Goal: Task Accomplishment & Management: Complete application form

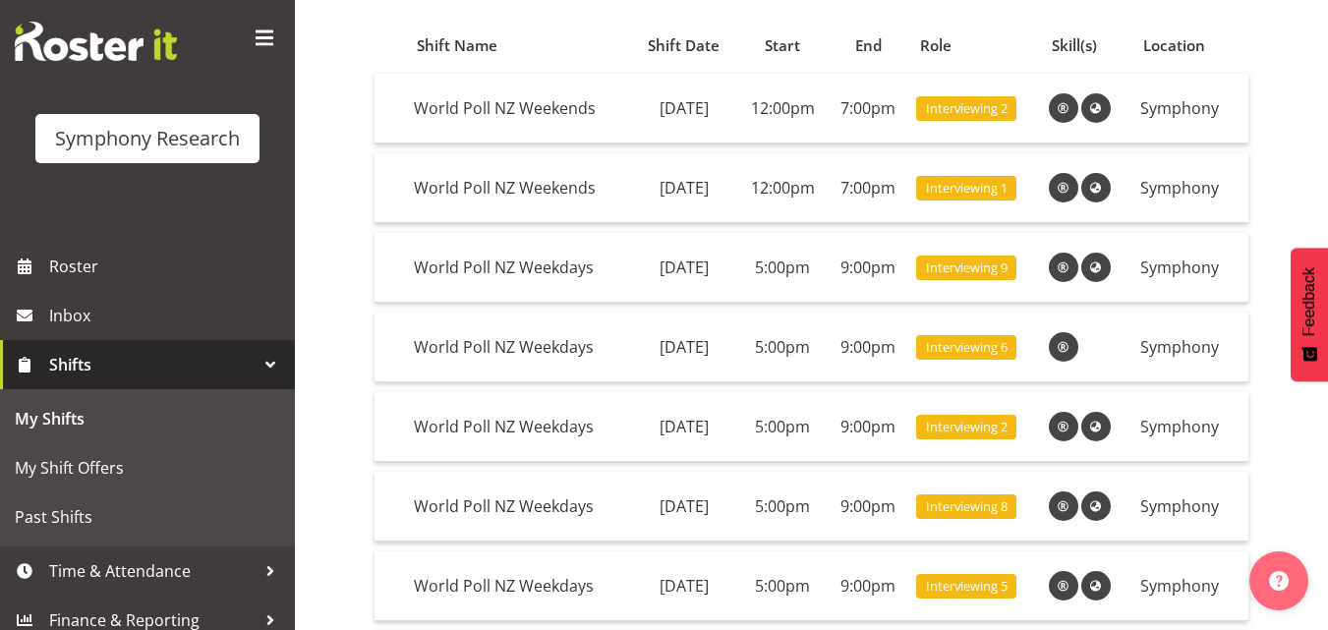
scroll to position [42, 0]
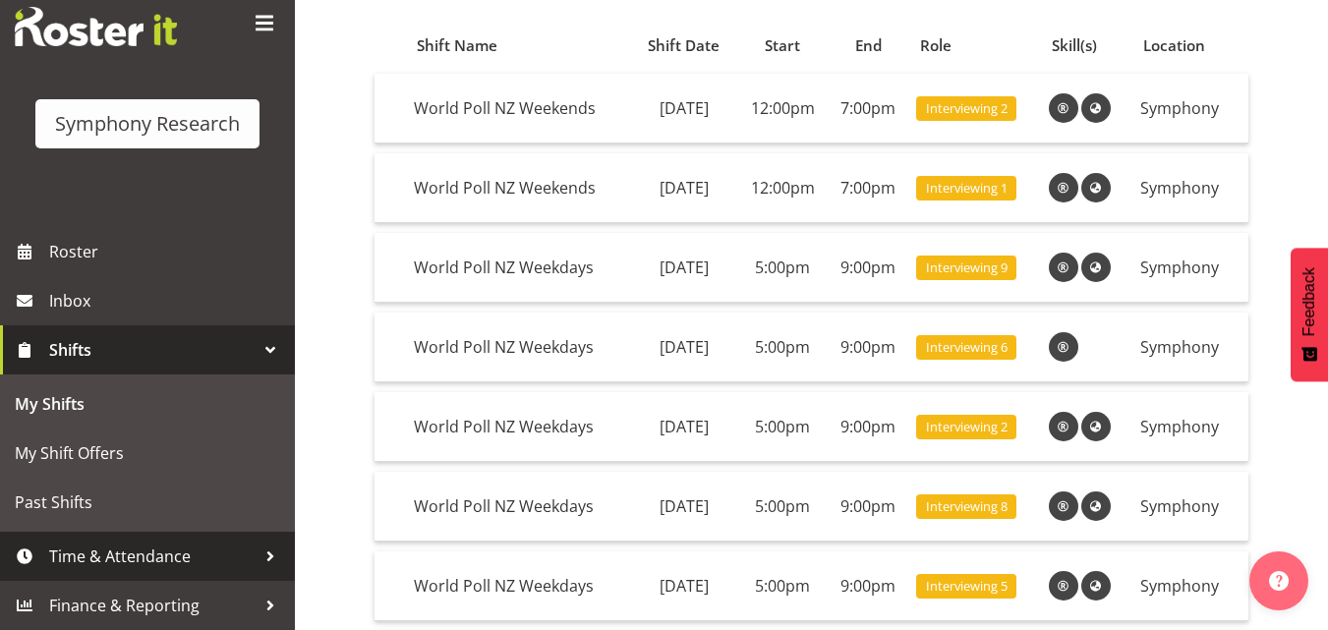
click at [161, 558] on span "Time & Attendance" at bounding box center [152, 555] width 206 height 29
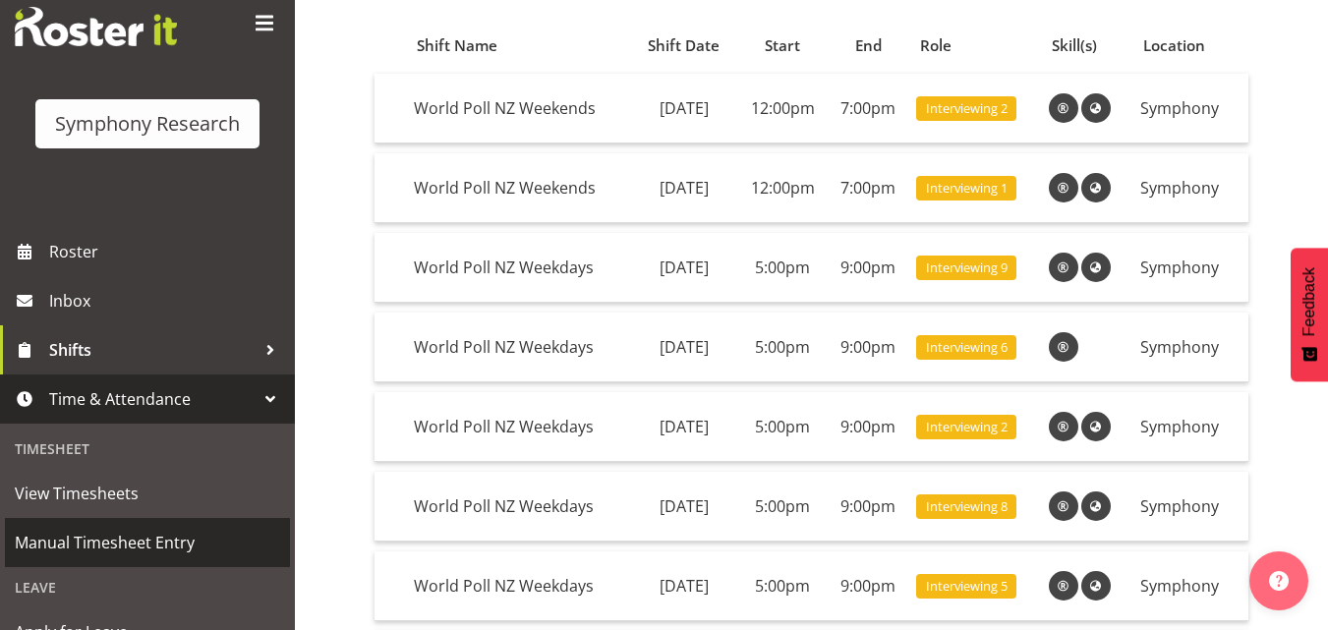
click at [168, 534] on span "Manual Timesheet Entry" at bounding box center [147, 542] width 265 height 29
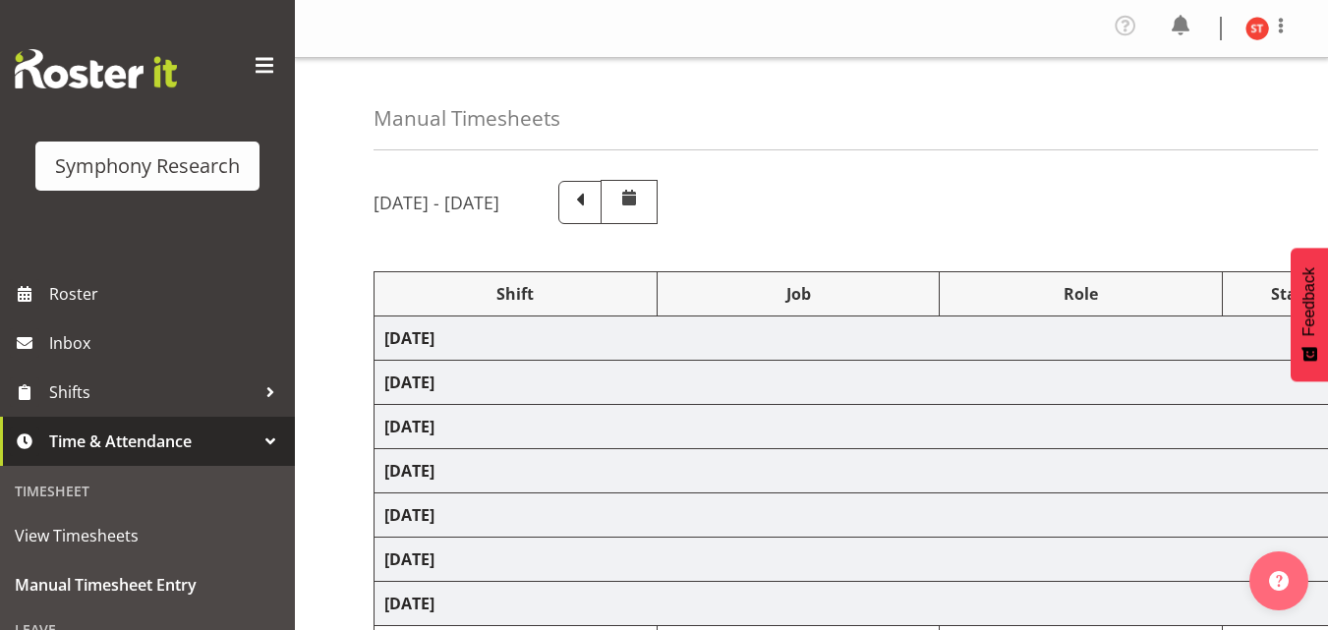
select select "48116"
select select "10527"
select select "47"
select select "48116"
select select "10527"
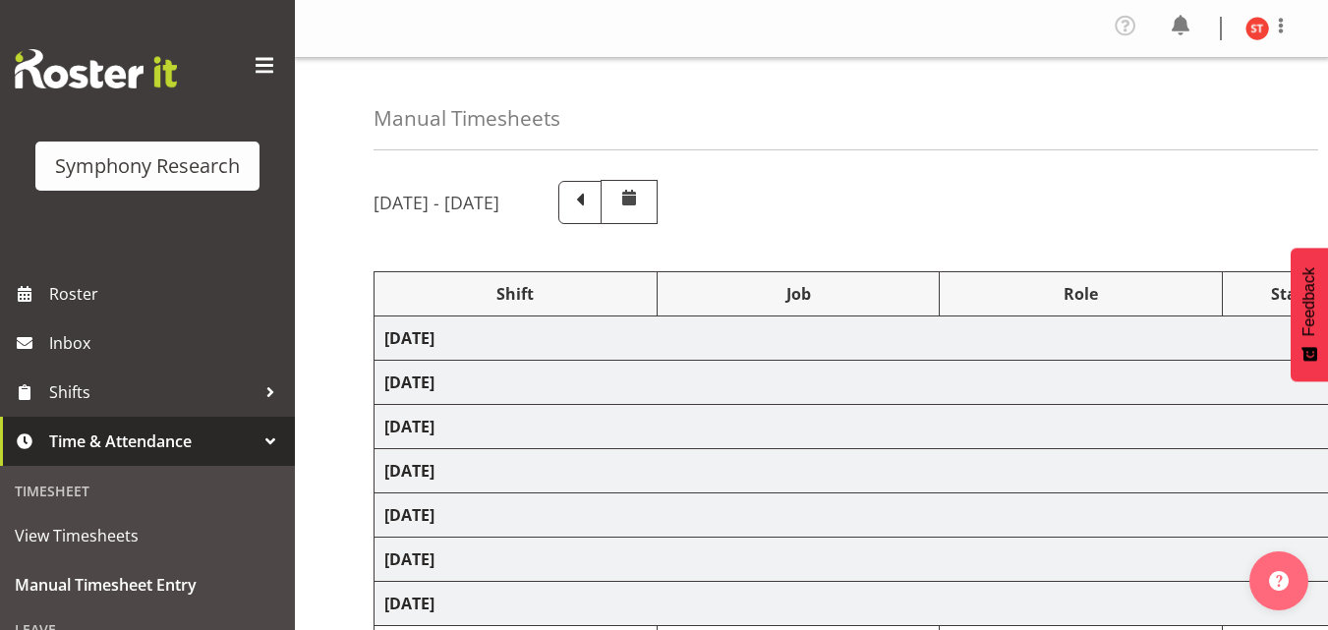
select select "47"
select select "48116"
select select "10527"
select select "47"
select select "48116"
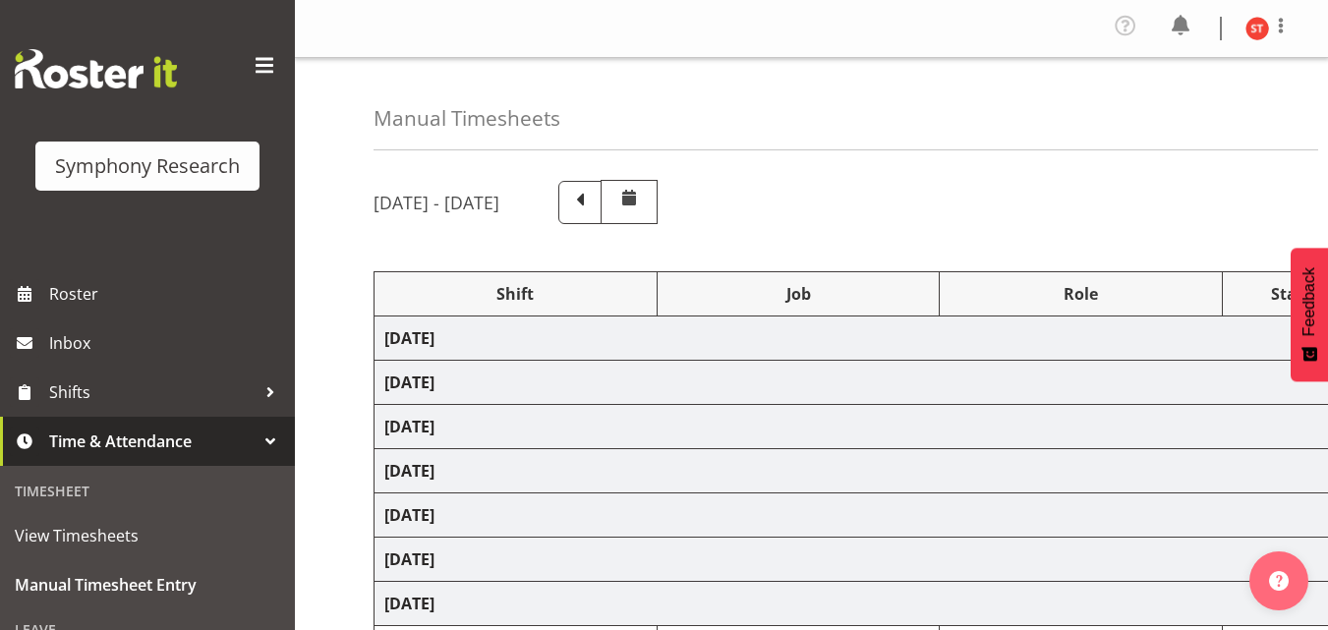
select select "10527"
select select "47"
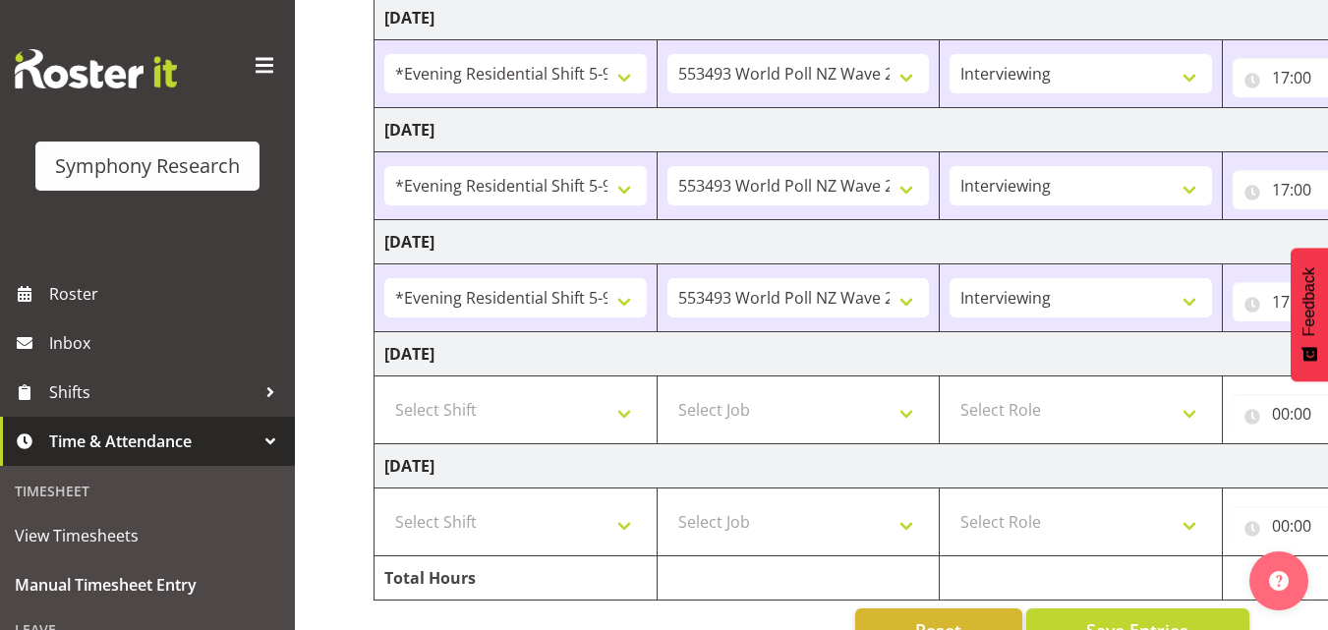
scroll to position [595, 0]
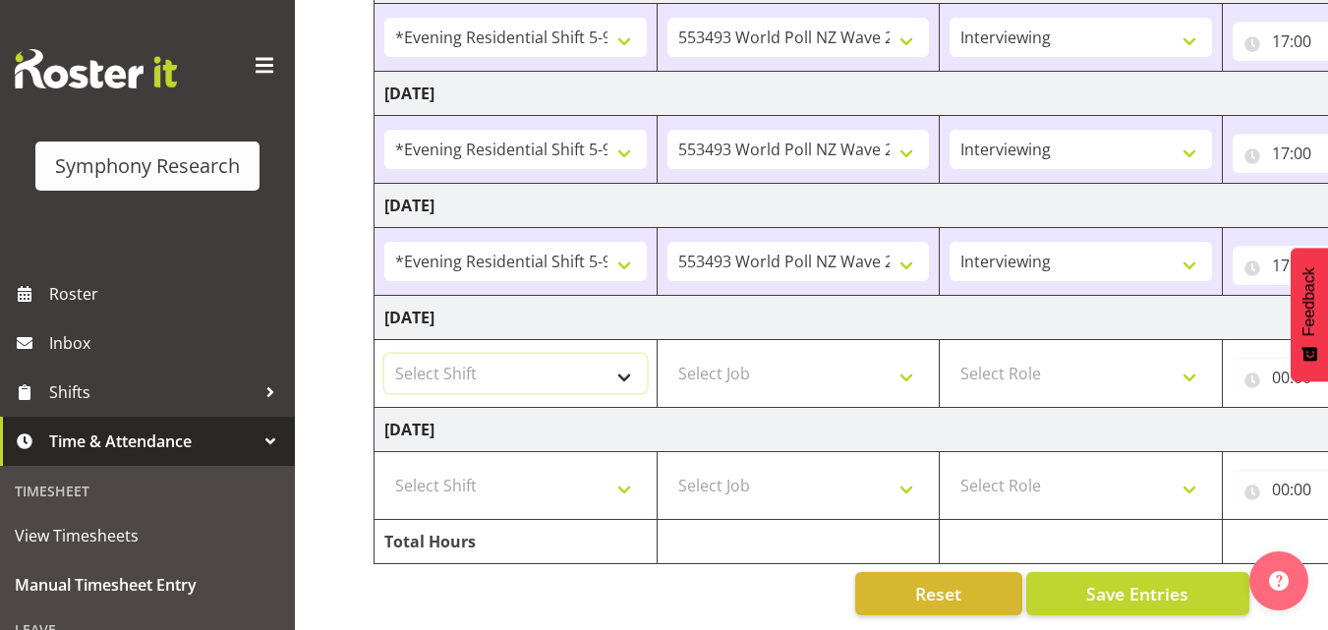
click at [622, 354] on select "Select Shift !!Weekend Residential (Roster IT Shift Label) *Business 9/10am ~ 4…" at bounding box center [515, 373] width 262 height 39
select select "41319"
click at [384, 354] on select "Select Shift !!Weekend Residential (Roster IT Shift Label) *Business 9/10am ~ 4…" at bounding box center [515, 373] width 262 height 39
click at [610, 247] on select "!!Weekend Residential (Roster IT Shift Label) *Business 9/10am ~ 4:30pm *Busine…" at bounding box center [515, 261] width 262 height 39
select select "41604"
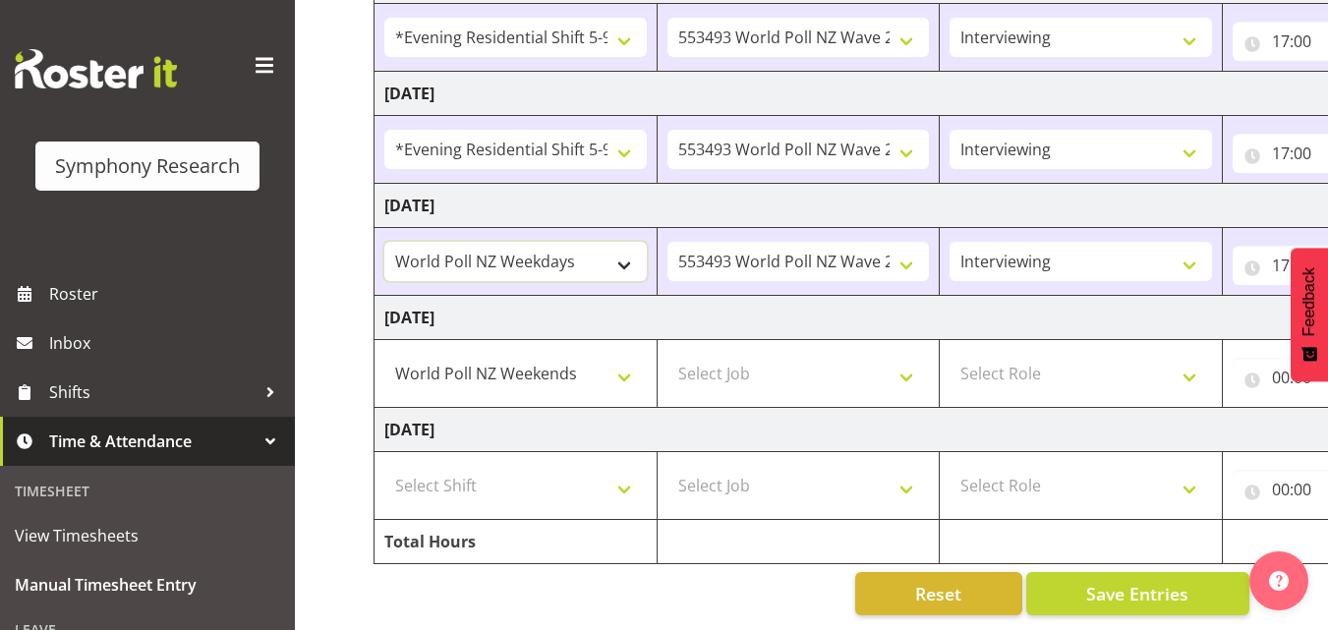
click at [384, 242] on select "!!Weekend Residential (Roster IT Shift Label) *Business 9/10am ~ 4:30pm *Busine…" at bounding box center [515, 261] width 262 height 39
click at [723, 365] on select "Select Job 550060 IF Admin 553492 World Poll Aus Wave 2 Main 2025 553493 World …" at bounding box center [798, 373] width 262 height 39
select select "10527"
click at [667, 354] on select "Select Job 550060 IF Admin 553492 World Poll Aus Wave 2 Main 2025 553493 World …" at bounding box center [798, 373] width 262 height 39
click at [1015, 354] on select "Select Role Briefing Interviewing" at bounding box center [1080, 373] width 262 height 39
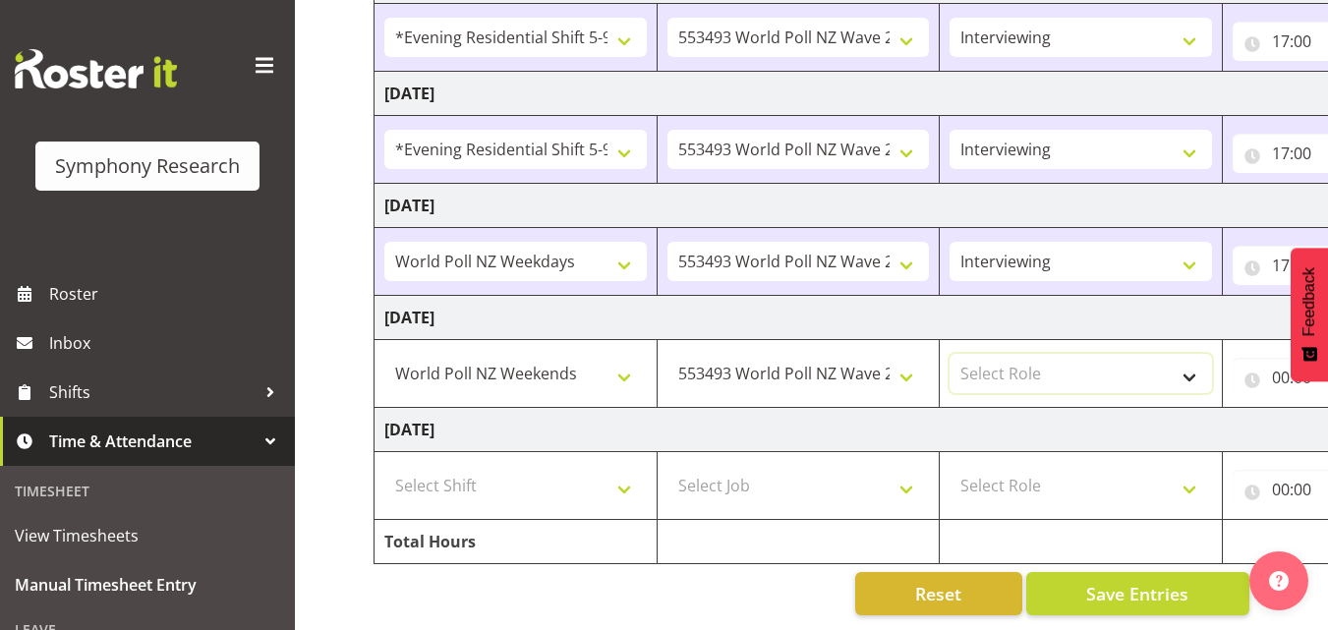
select select "47"
click at [949, 354] on select "Select Role Briefing Interviewing" at bounding box center [1080, 373] width 262 height 39
click at [1023, 420] on td "Sunday 7th September 2025" at bounding box center [1061, 430] width 1375 height 44
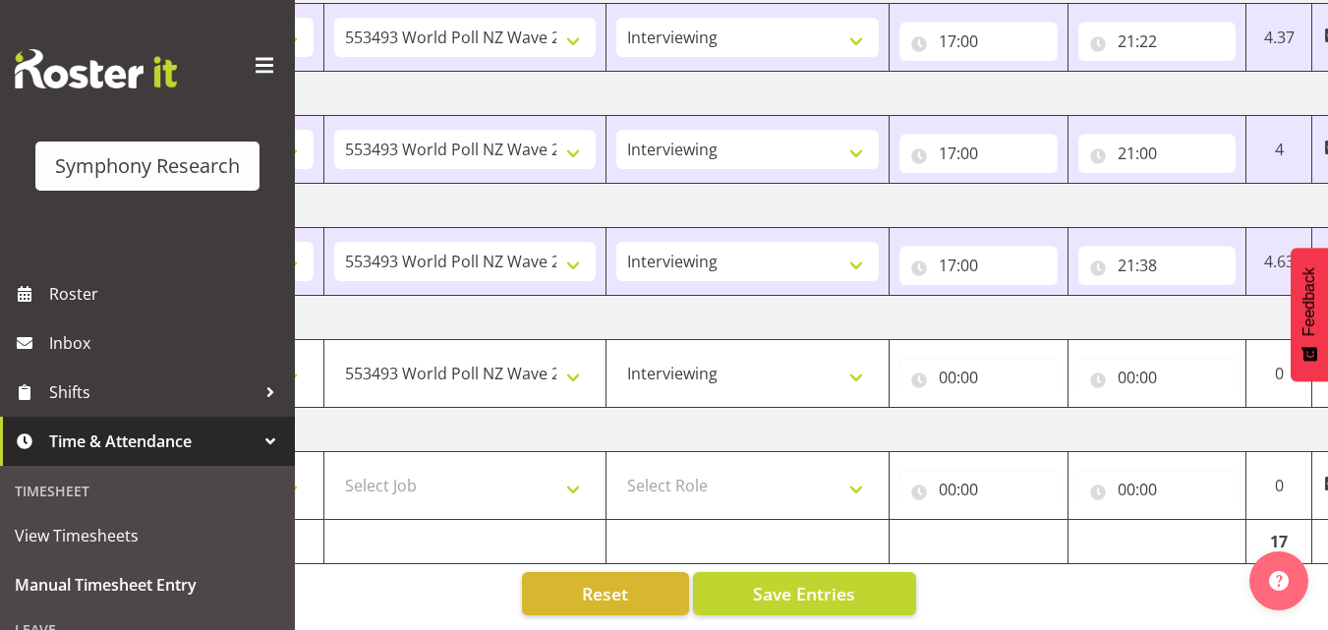
scroll to position [0, 354]
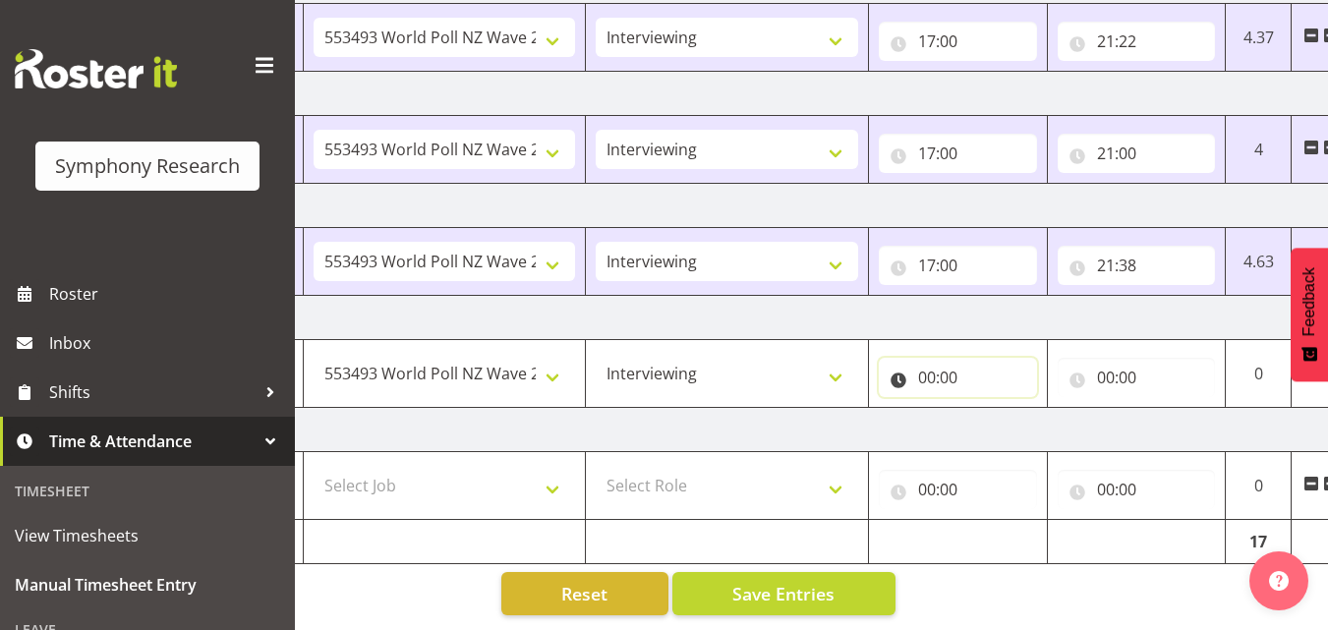
click at [924, 364] on input "00:00" at bounding box center [957, 377] width 158 height 39
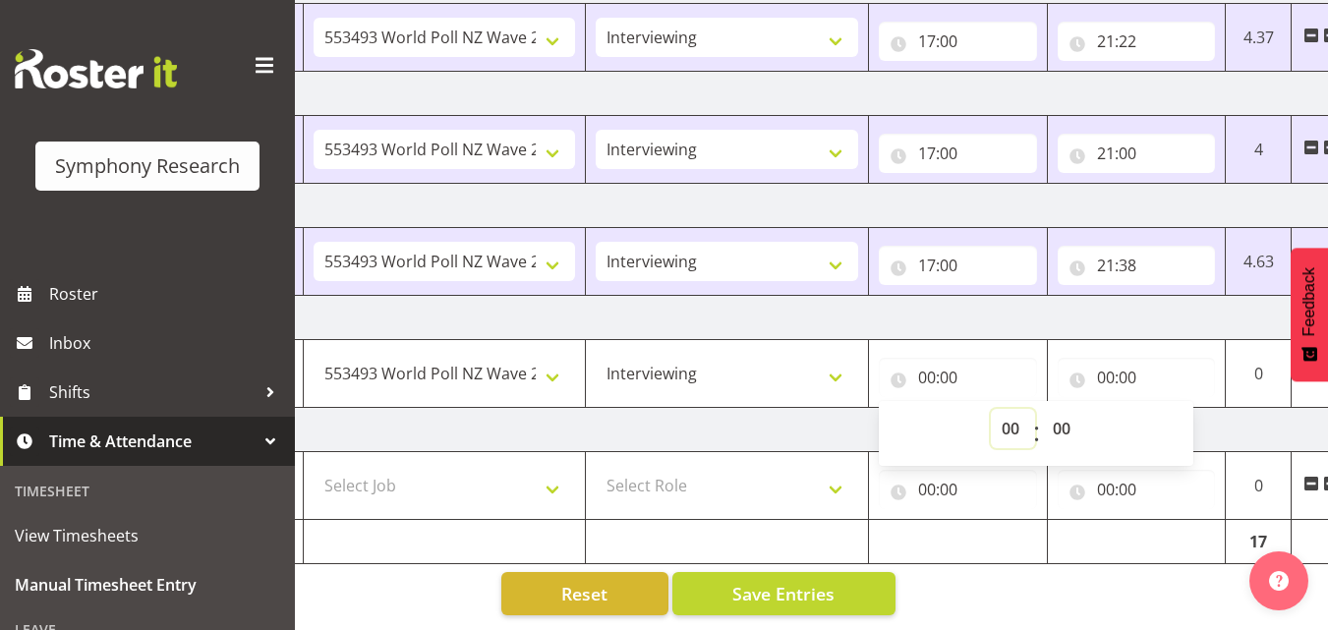
click at [1006, 415] on select "00 01 02 03 04 05 06 07 08 09 10 11 12 13 14 15 16 17 18 19 20 21 22 23" at bounding box center [1013, 428] width 44 height 39
select select "12"
click at [991, 409] on select "00 01 02 03 04 05 06 07 08 09 10 11 12 13 14 15 16 17 18 19 20 21 22 23" at bounding box center [1013, 428] width 44 height 39
type input "12:00"
click at [1099, 364] on input "00:00" at bounding box center [1136, 377] width 158 height 39
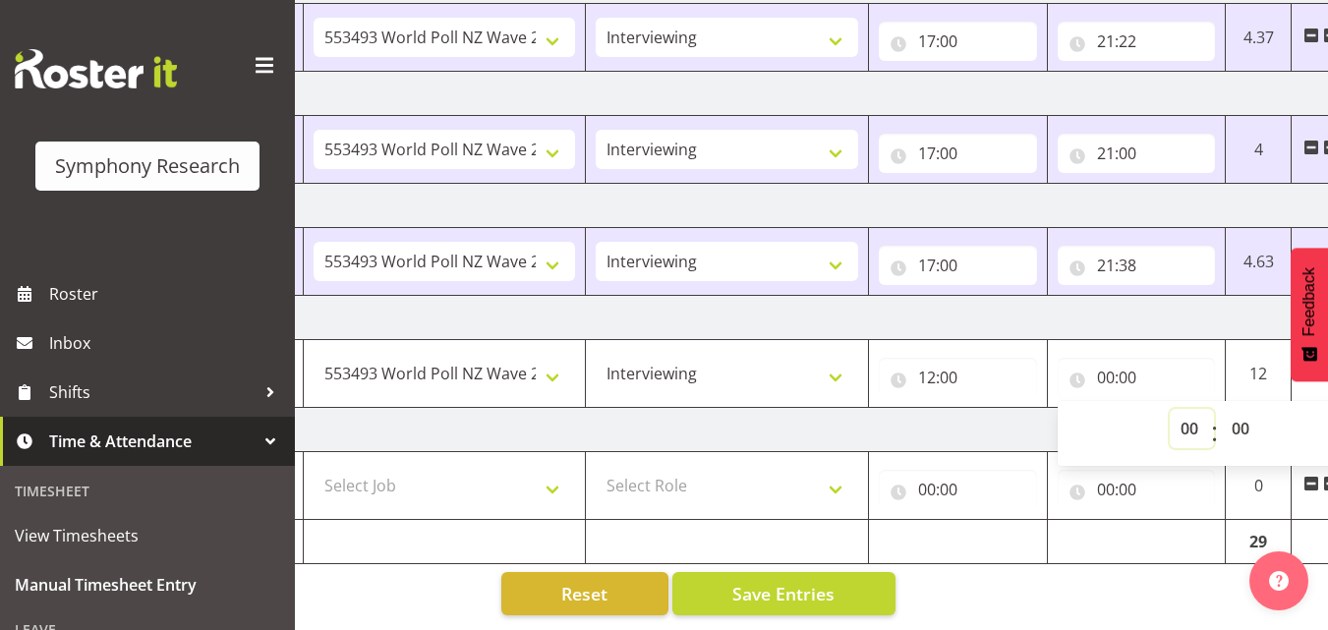
click at [1188, 416] on select "00 01 02 03 04 05 06 07 08 09 10 11 12 13 14 15 16 17 18 19 20 21 22 23" at bounding box center [1191, 428] width 44 height 39
select select "19"
click at [1169, 409] on select "00 01 02 03 04 05 06 07 08 09 10 11 12 13 14 15 16 17 18 19 20 21 22 23" at bounding box center [1191, 428] width 44 height 39
type input "19:00"
click at [1019, 408] on td "Sunday 7th September 2025" at bounding box center [708, 430] width 1375 height 44
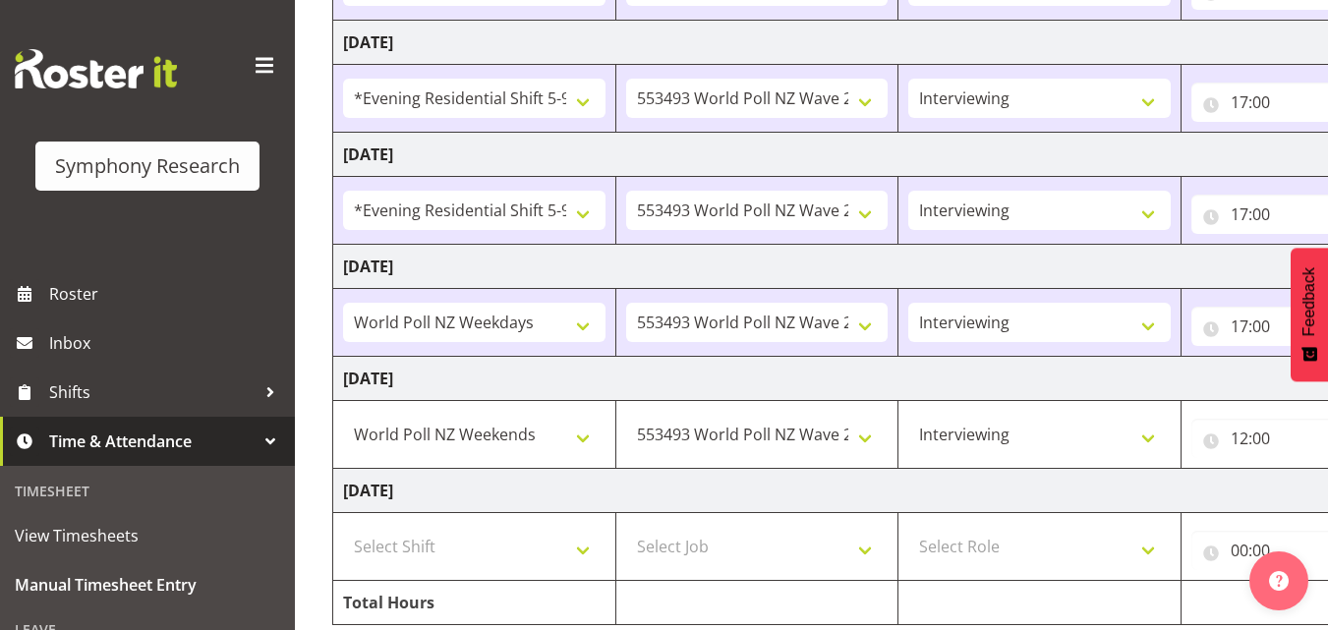
scroll to position [497, 0]
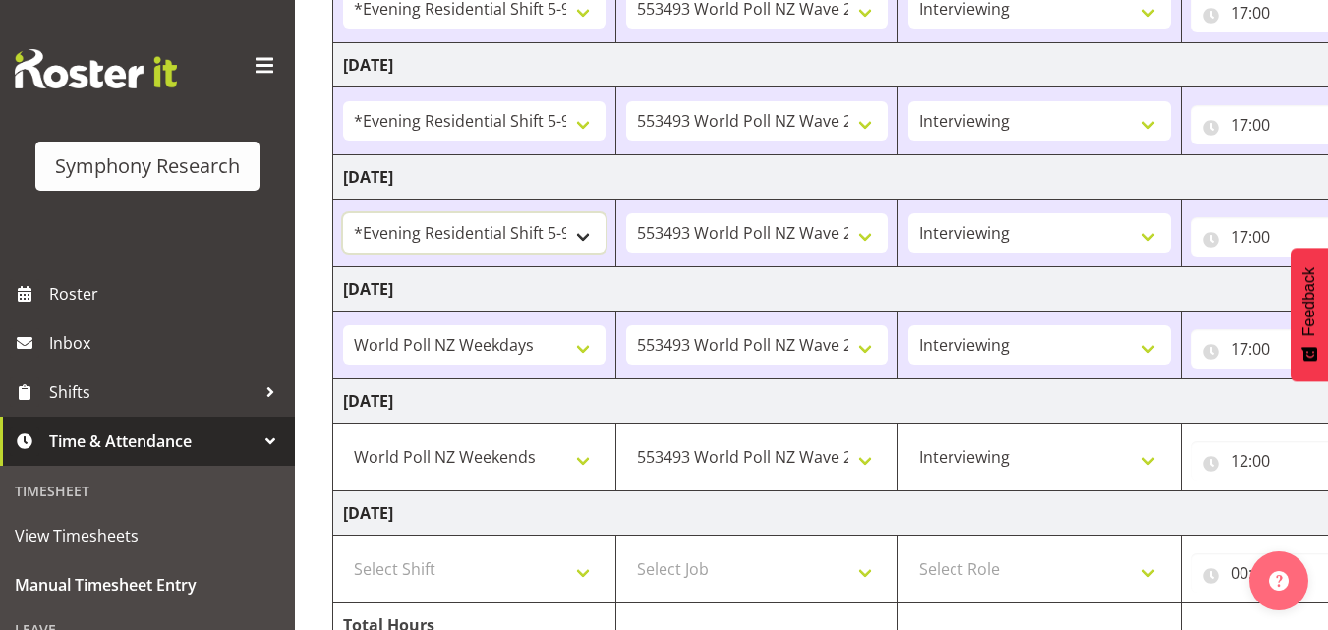
click at [564, 233] on select "!!Weekend Residential (Roster IT Shift Label) *Business 9/10am ~ 4:30pm *Busine…" at bounding box center [474, 232] width 262 height 39
select select "41604"
click at [343, 213] on select "!!Weekend Residential (Roster IT Shift Label) *Business 9/10am ~ 4:30pm *Busine…" at bounding box center [474, 232] width 262 height 39
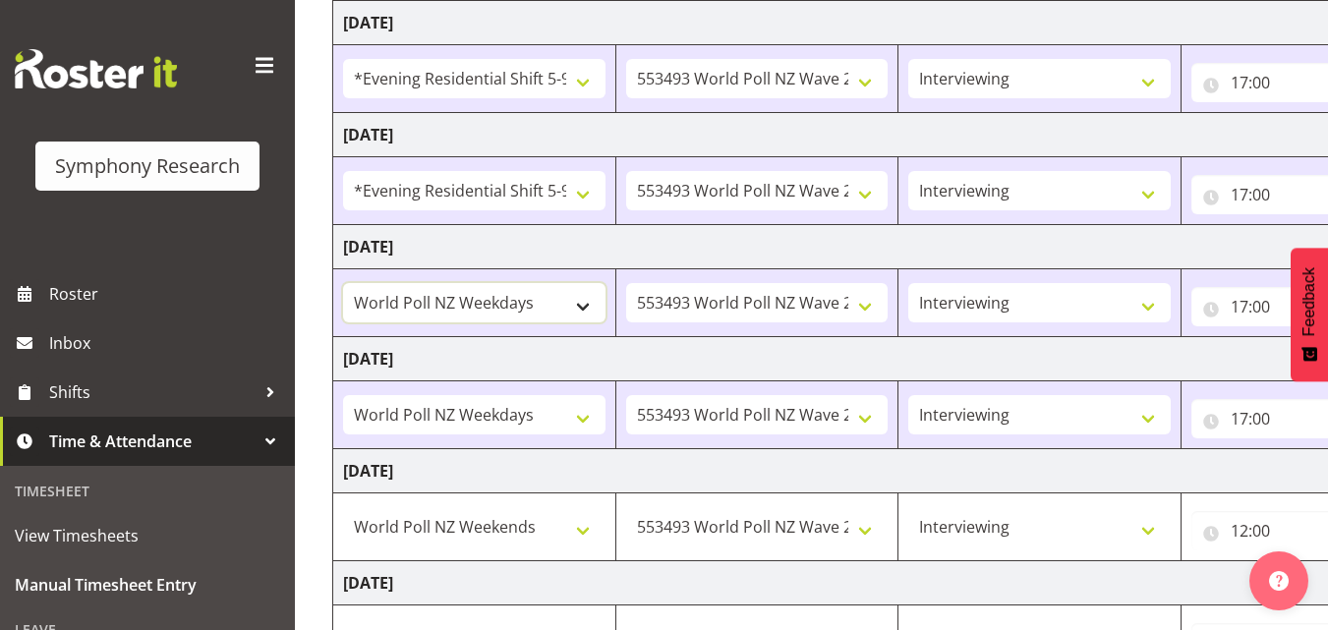
scroll to position [399, 0]
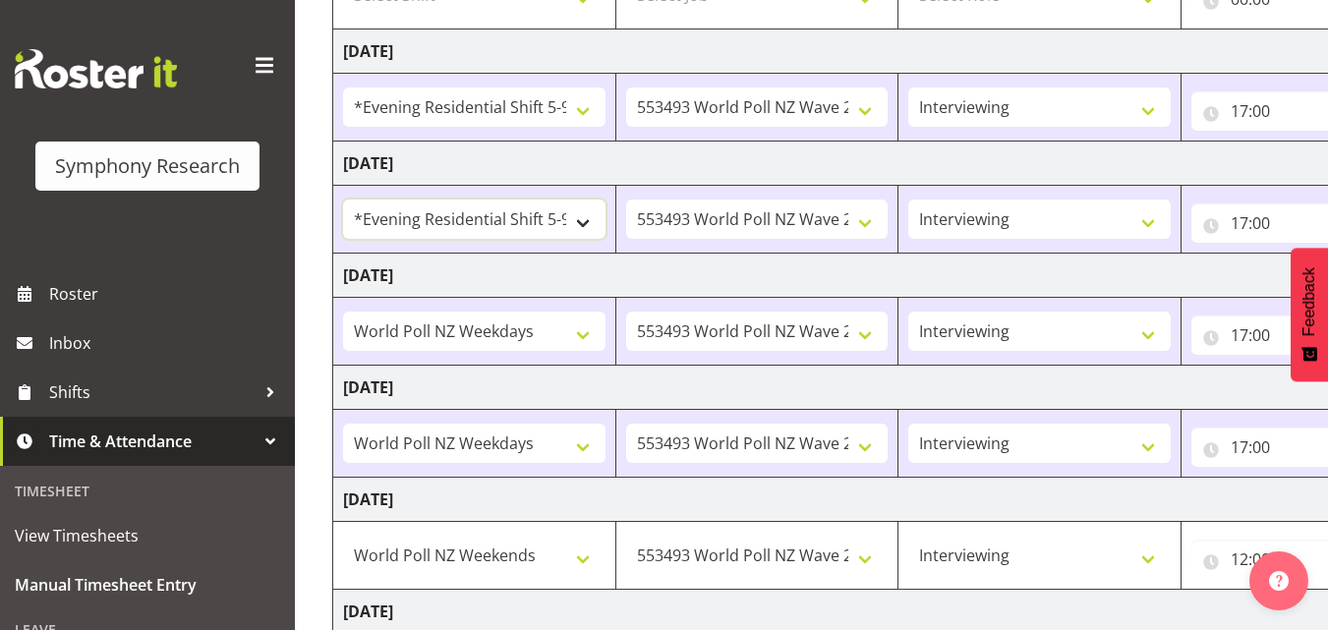
click at [522, 225] on select "!!Weekend Residential (Roster IT Shift Label) *Business 9/10am ~ 4:30pm *Busine…" at bounding box center [474, 218] width 262 height 39
select select "41604"
click at [343, 199] on select "!!Weekend Residential (Roster IT Shift Label) *Business 9/10am ~ 4:30pm *Busine…" at bounding box center [474, 218] width 262 height 39
click at [545, 107] on select "!!Weekend Residential (Roster IT Shift Label) *Business 9/10am ~ 4:30pm *Busine…" at bounding box center [474, 106] width 262 height 39
select select "41604"
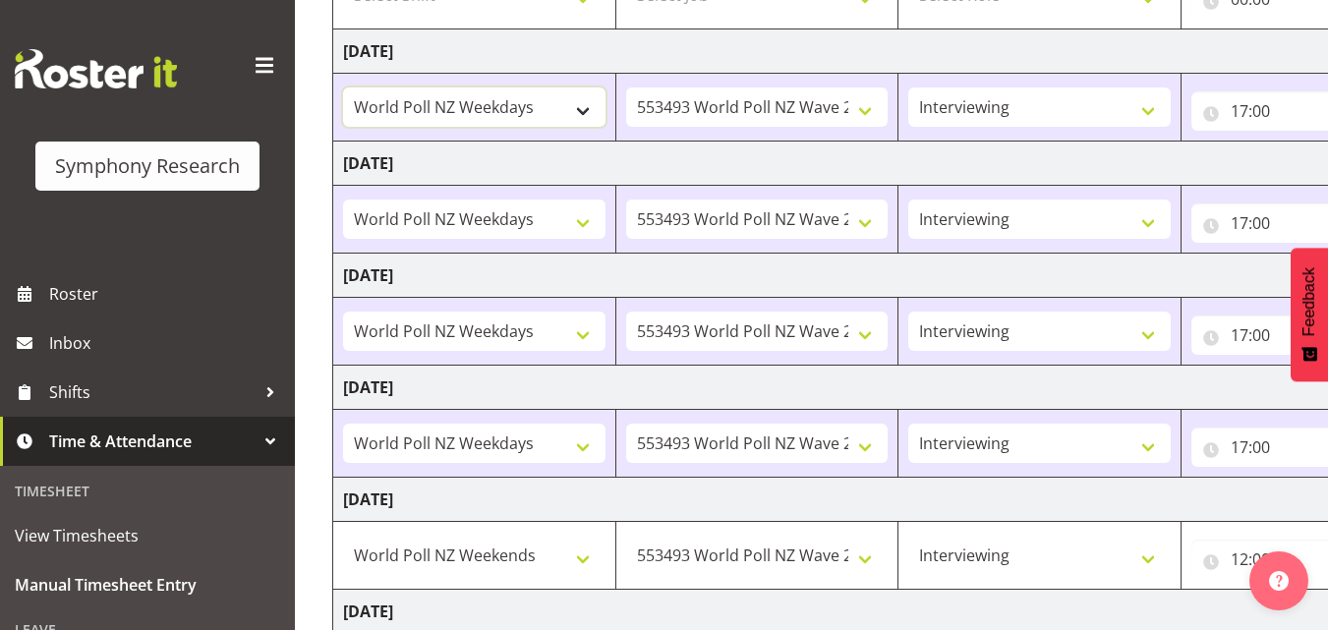
click at [343, 87] on select "!!Weekend Residential (Roster IT Shift Label) *Business 9/10am ~ 4:30pm *Busine…" at bounding box center [474, 106] width 262 height 39
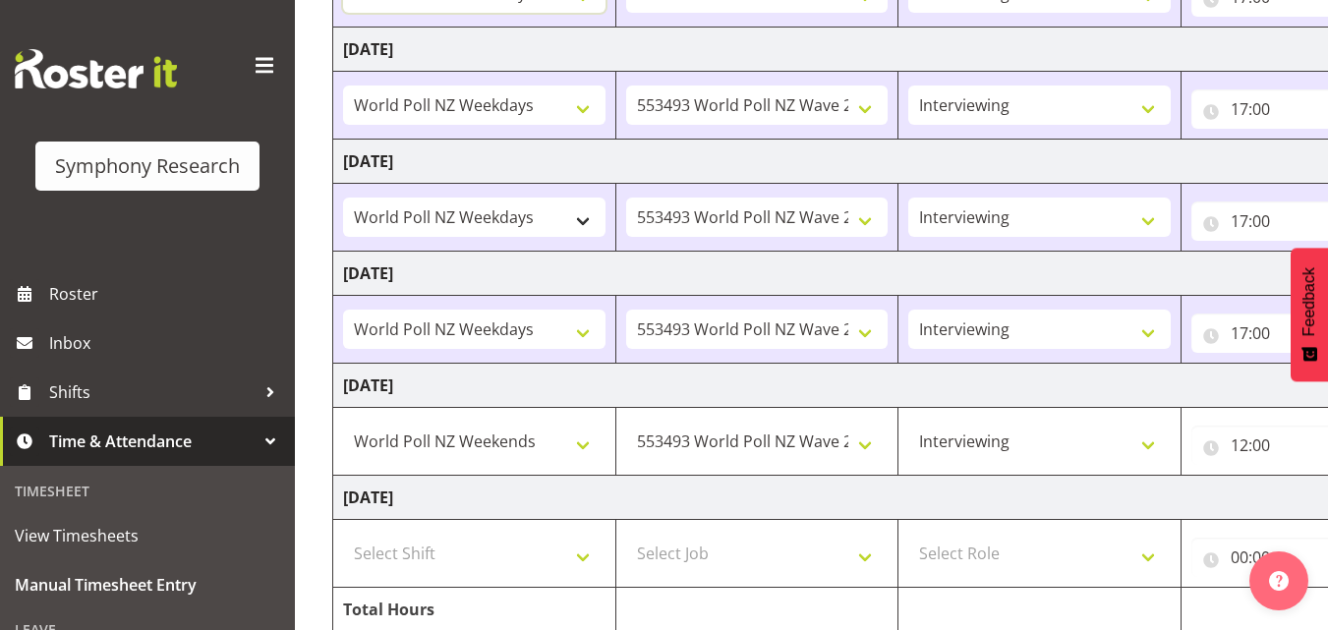
scroll to position [595, 0]
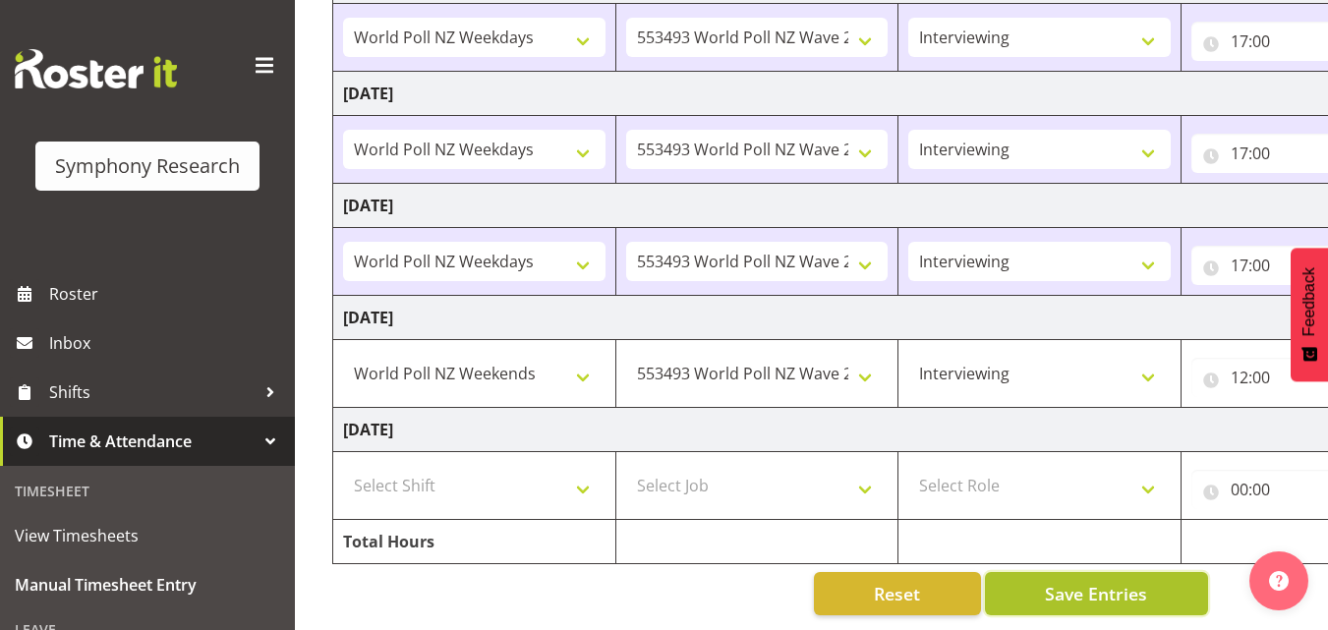
click at [1065, 589] on span "Save Entries" at bounding box center [1096, 594] width 102 height 26
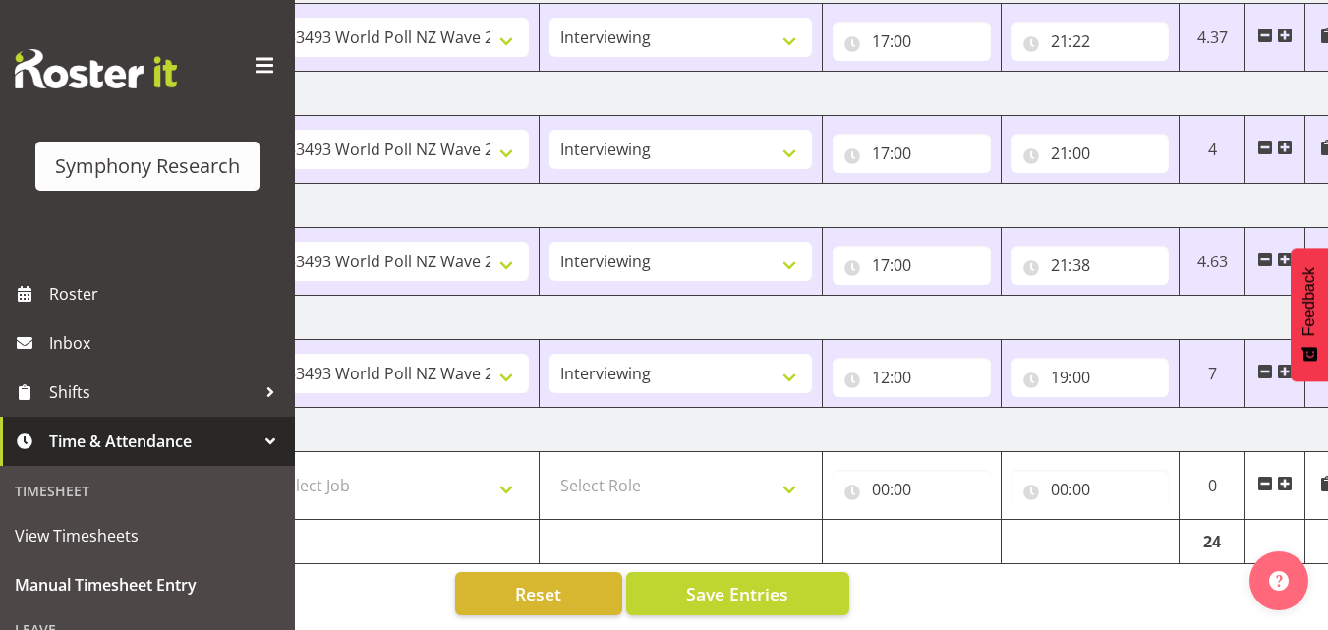
click at [1067, 601] on div "Manual Timesheets September 1st - September 7th 2025 Shift Job Role Start Time …" at bounding box center [811, 53] width 1033 height 1153
